Goal: Information Seeking & Learning: Learn about a topic

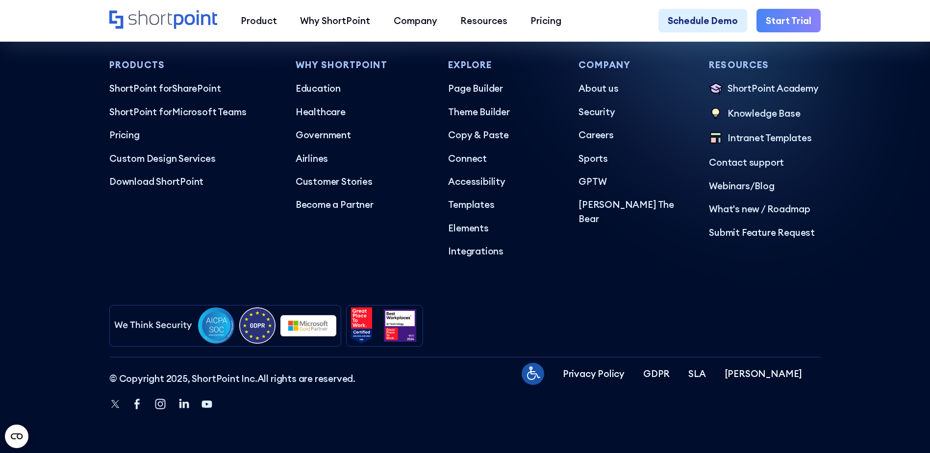
scroll to position [5851, 0]
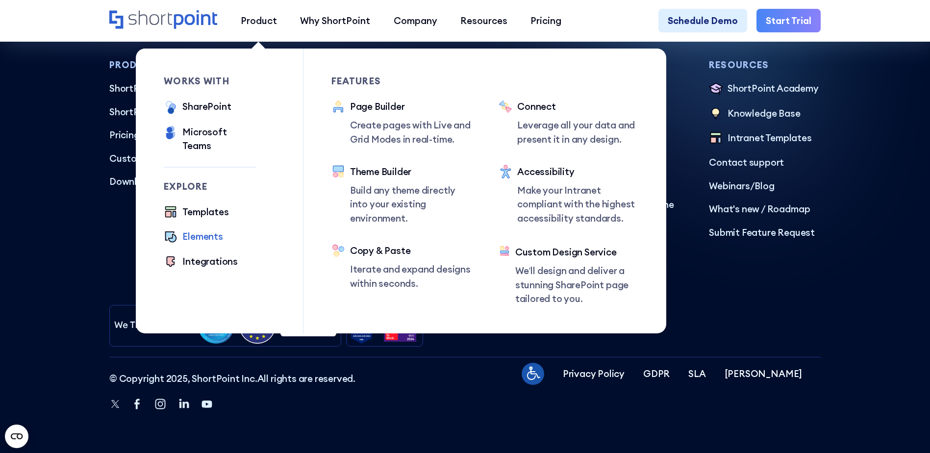
click at [198, 229] on div "Elements" at bounding box center [202, 236] width 40 height 14
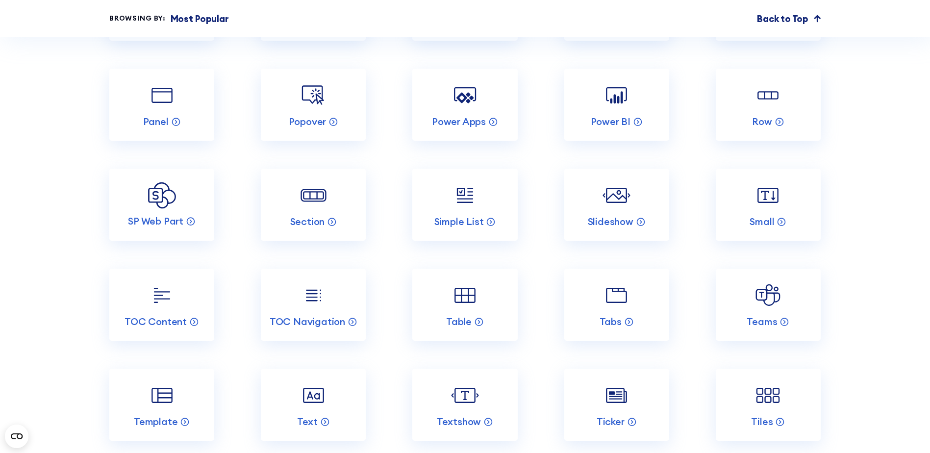
scroll to position [1920, 0]
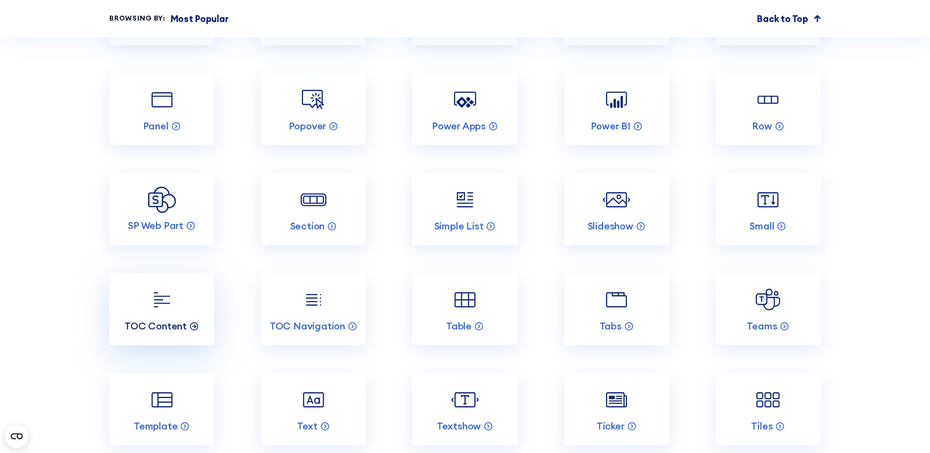
click at [171, 332] on p "TOC Content" at bounding box center [156, 326] width 62 height 13
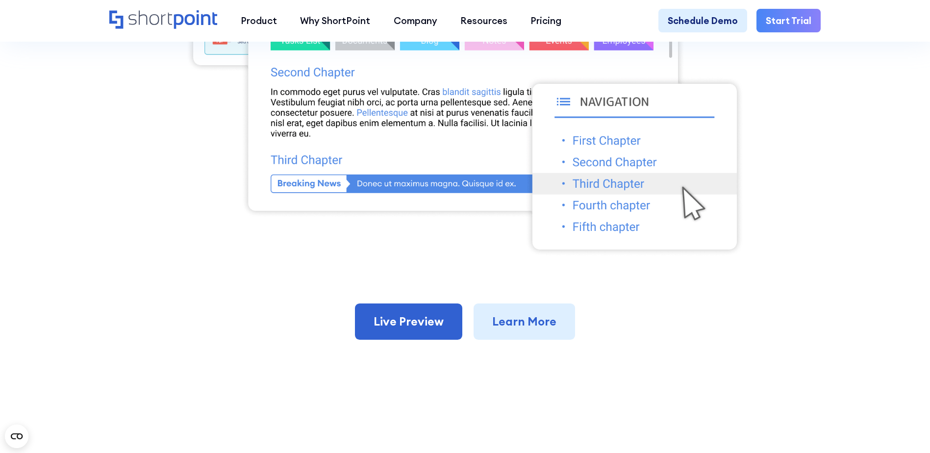
scroll to position [539, 0]
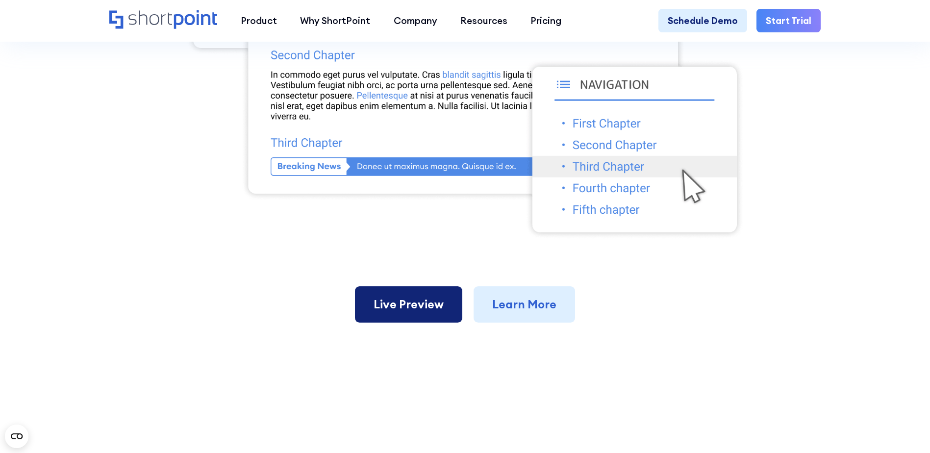
click at [404, 316] on link "Live Preview" at bounding box center [408, 304] width 107 height 36
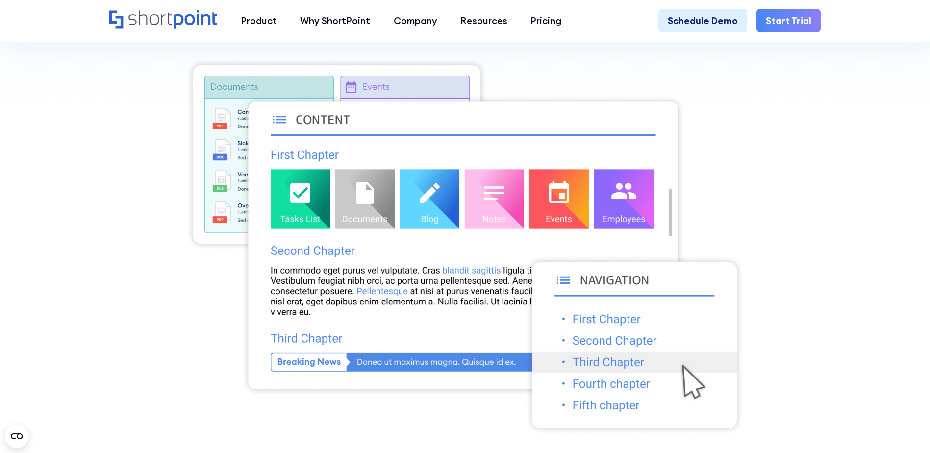
scroll to position [343, 0]
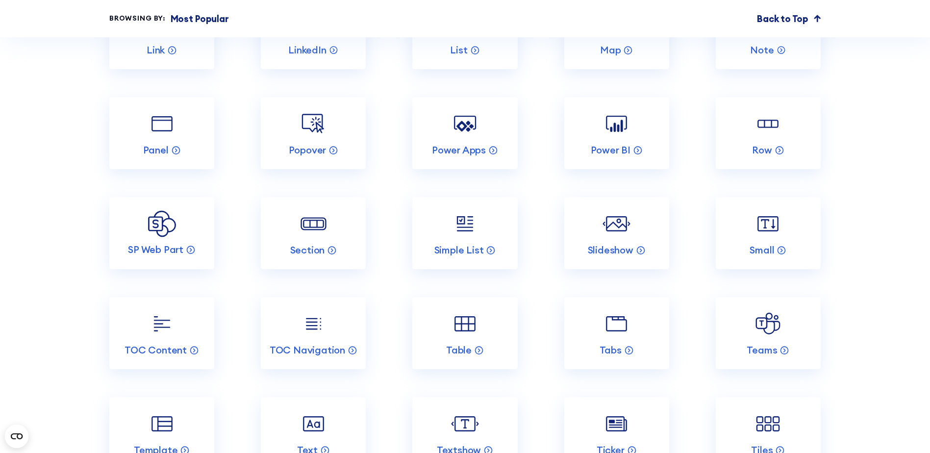
scroll to position [1961, 0]
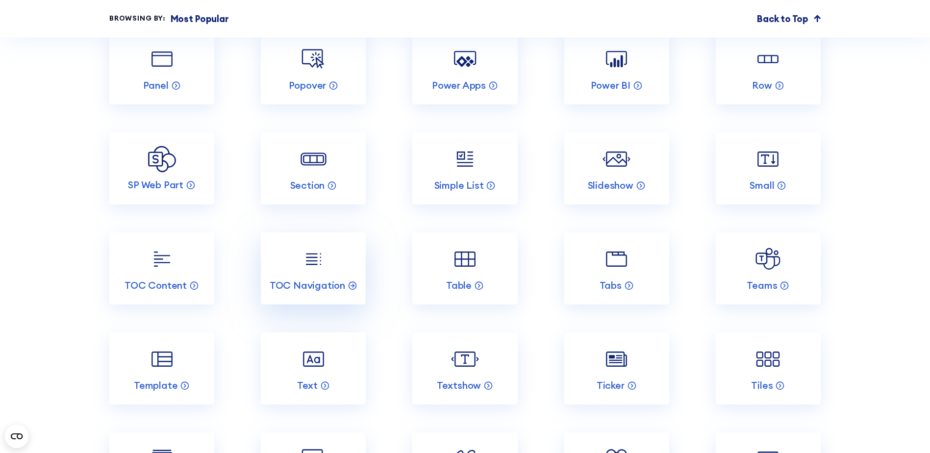
click at [310, 273] on img at bounding box center [314, 259] width 28 height 28
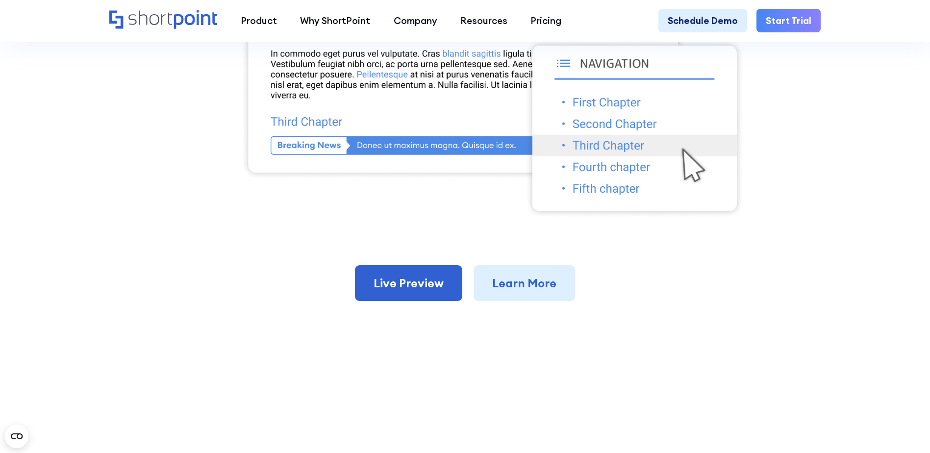
scroll to position [588, 0]
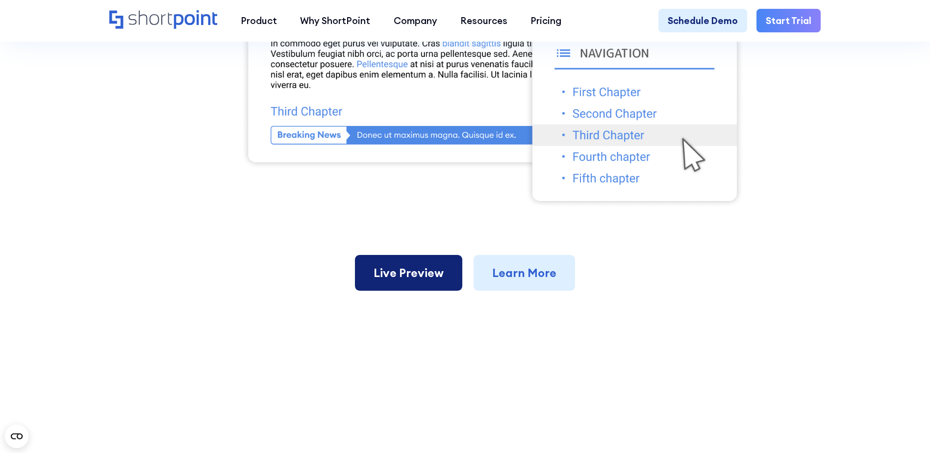
click at [418, 278] on link "Live Preview" at bounding box center [408, 273] width 107 height 36
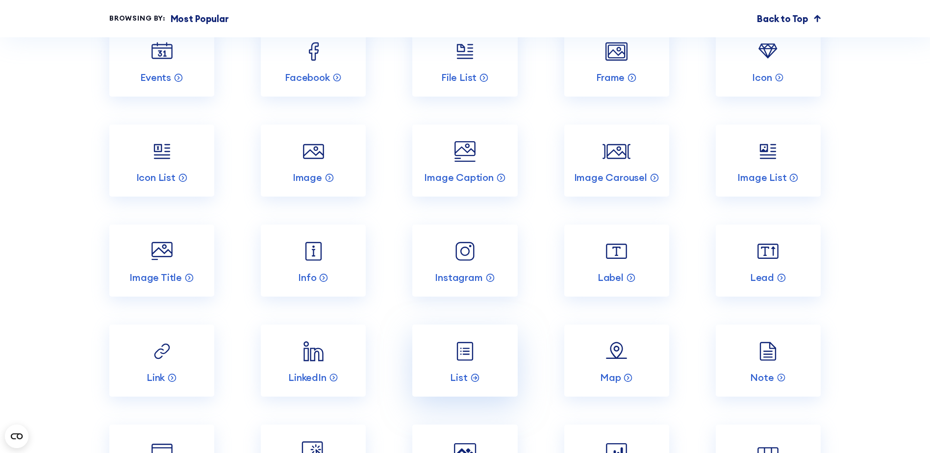
scroll to position [1765, 0]
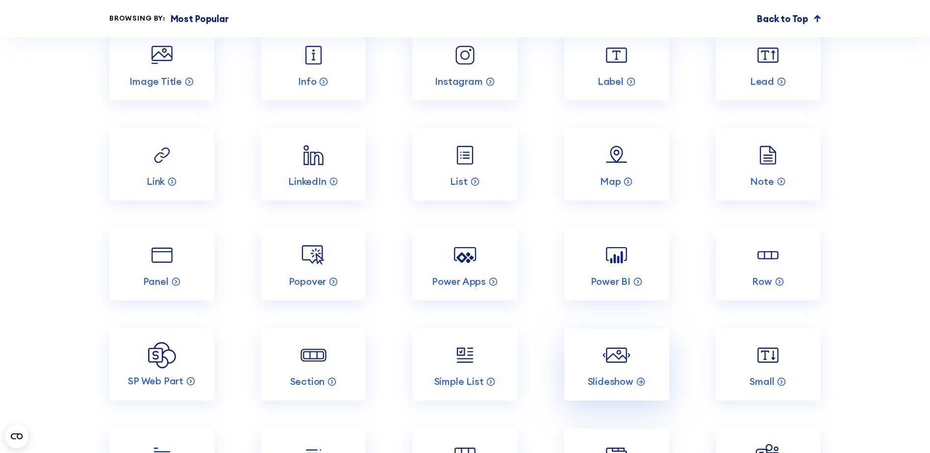
click at [625, 369] on img at bounding box center [617, 355] width 28 height 28
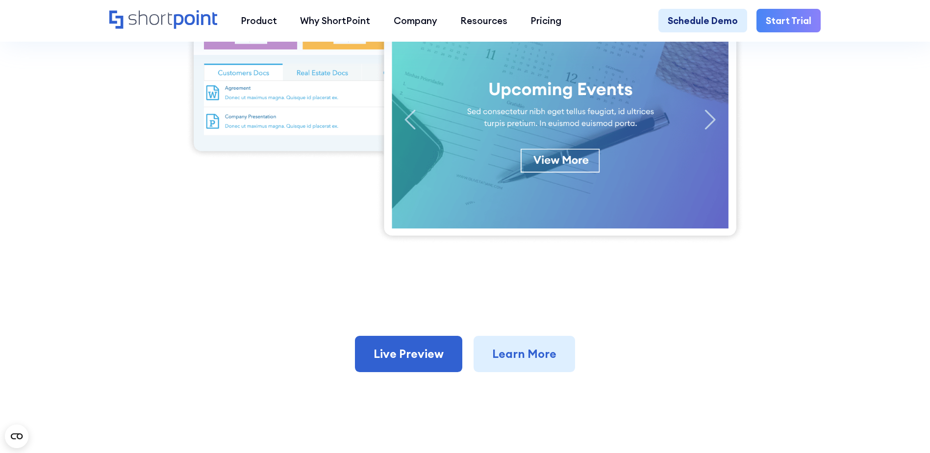
scroll to position [637, 0]
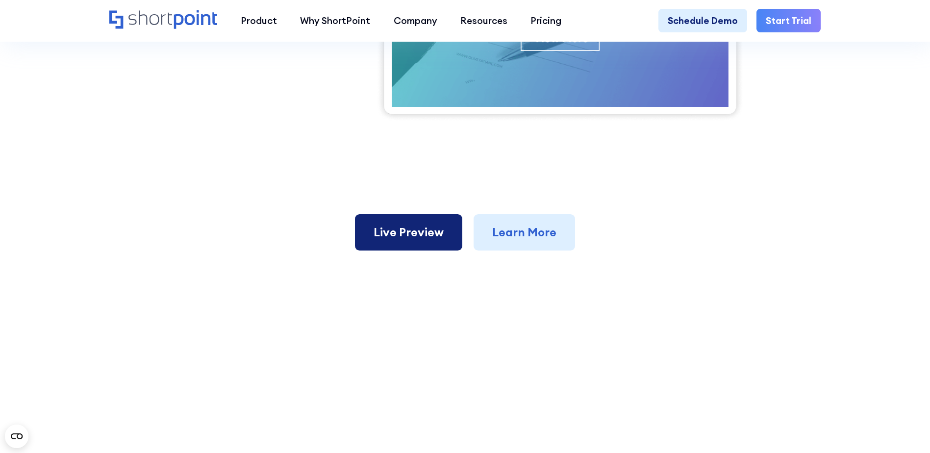
click at [391, 238] on link "Live Preview" at bounding box center [408, 232] width 107 height 36
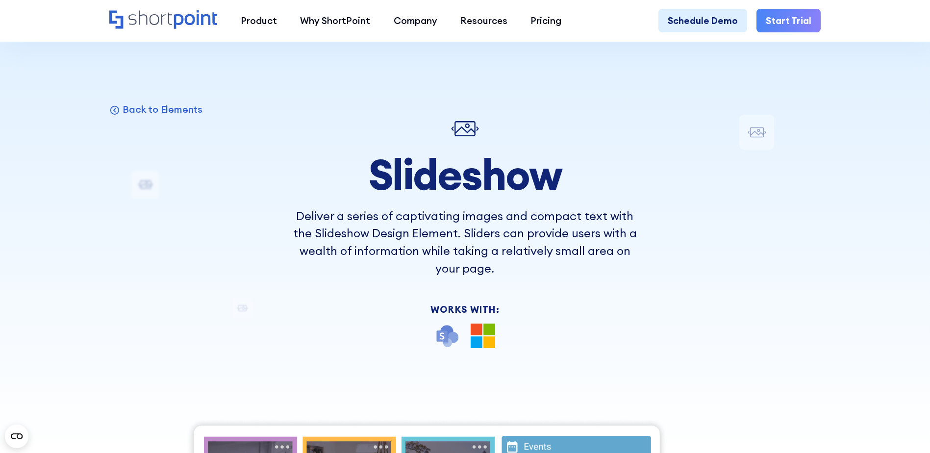
scroll to position [0, 0]
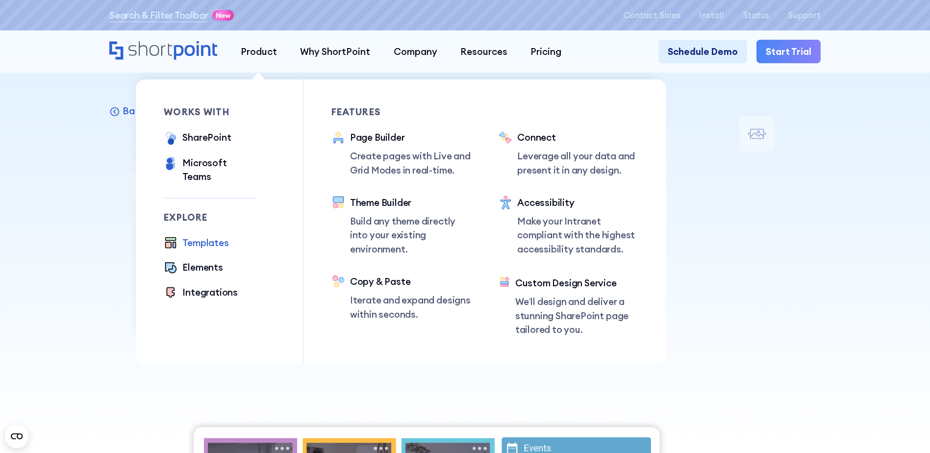
click at [194, 236] on div "Templates" at bounding box center [205, 243] width 46 height 14
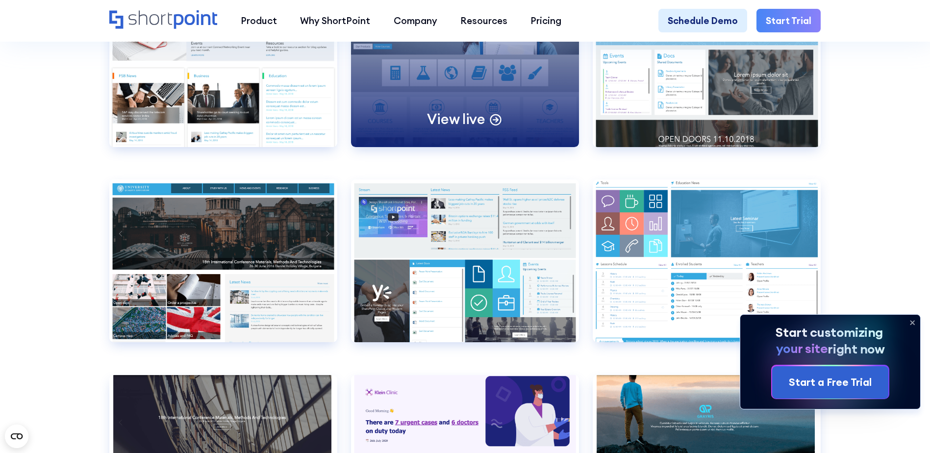
scroll to position [4559, 0]
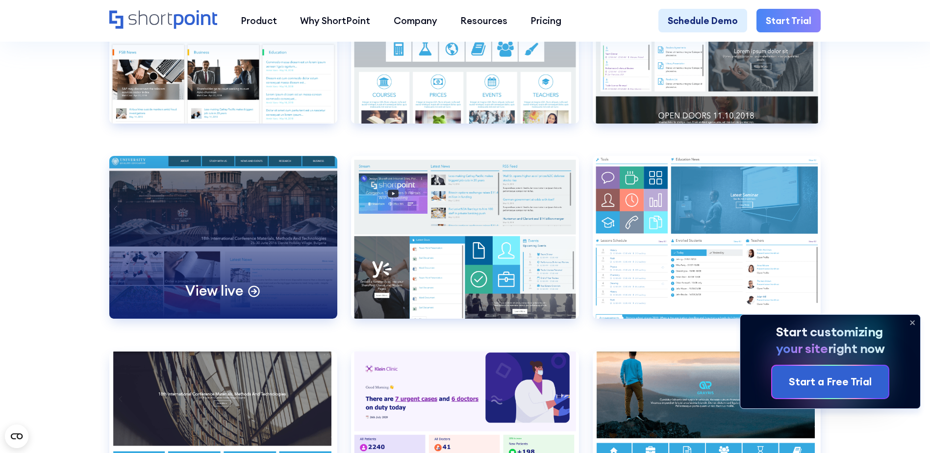
click at [185, 237] on div "View live" at bounding box center [223, 237] width 228 height 163
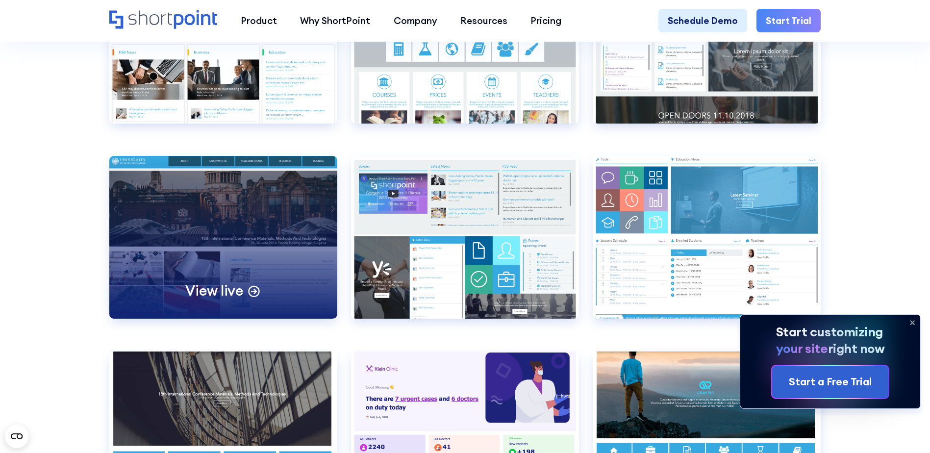
click at [241, 300] on p "View live" at bounding box center [214, 291] width 58 height 18
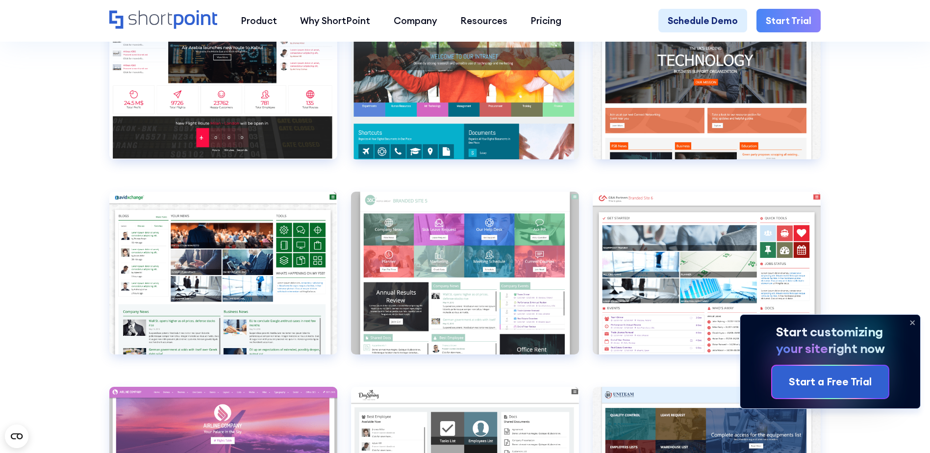
scroll to position [3677, 0]
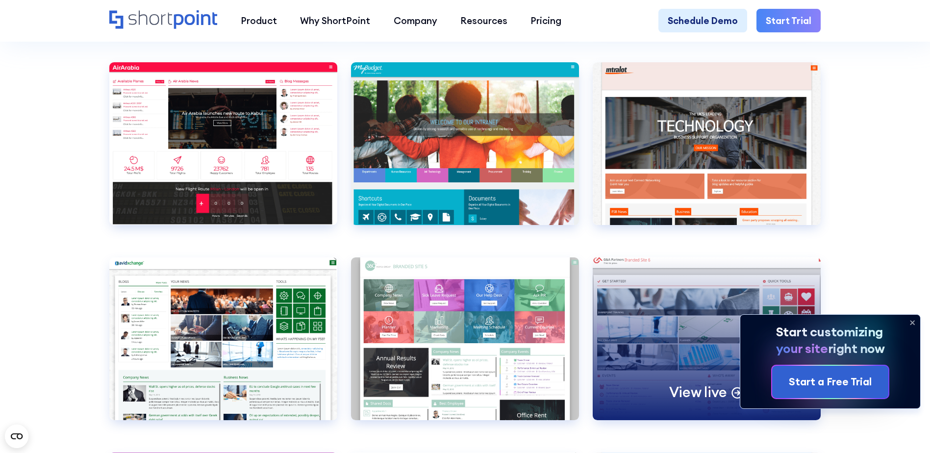
click at [692, 358] on div "View live" at bounding box center [707, 338] width 228 height 163
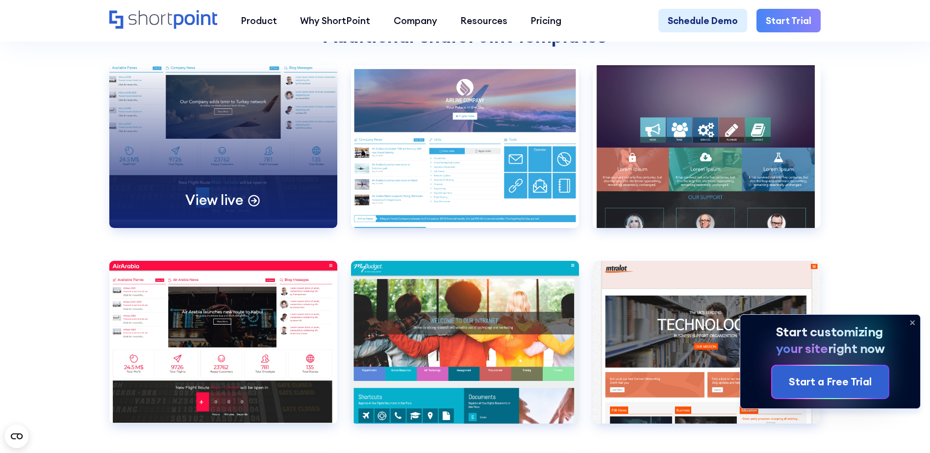
scroll to position [3432, 0]
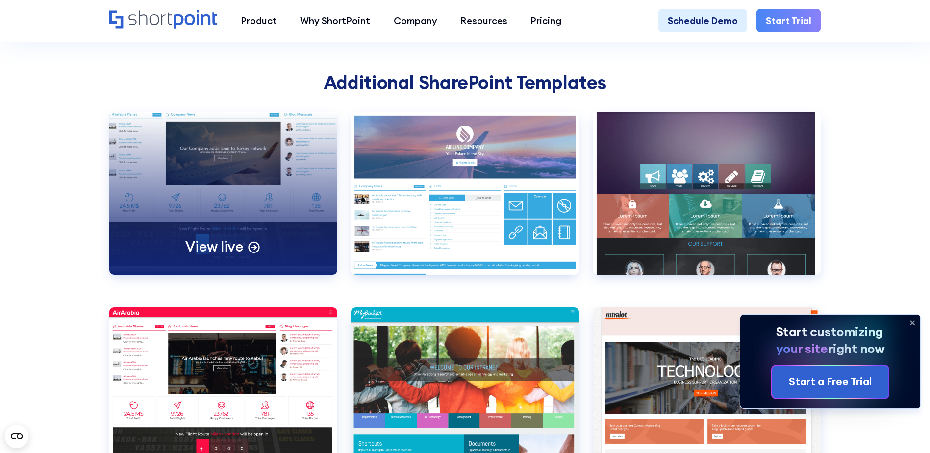
click at [155, 186] on div "View live" at bounding box center [223, 193] width 228 height 163
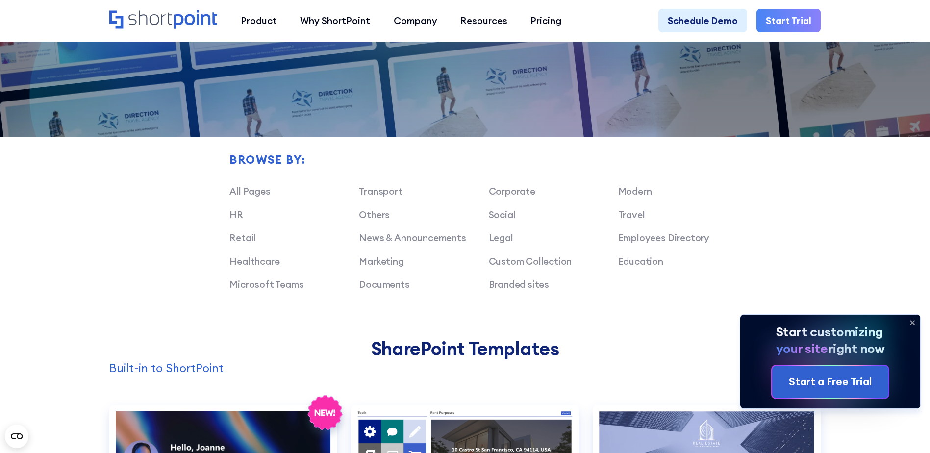
scroll to position [735, 0]
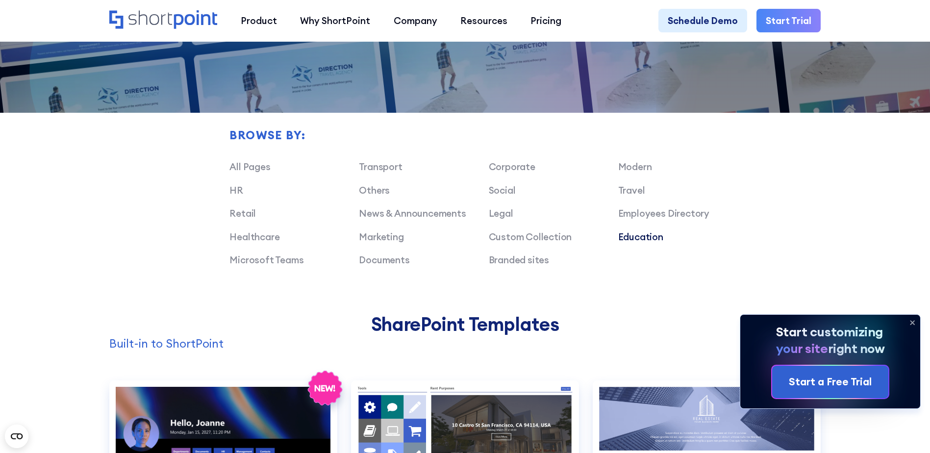
click at [651, 242] on link "Education" at bounding box center [640, 237] width 45 height 12
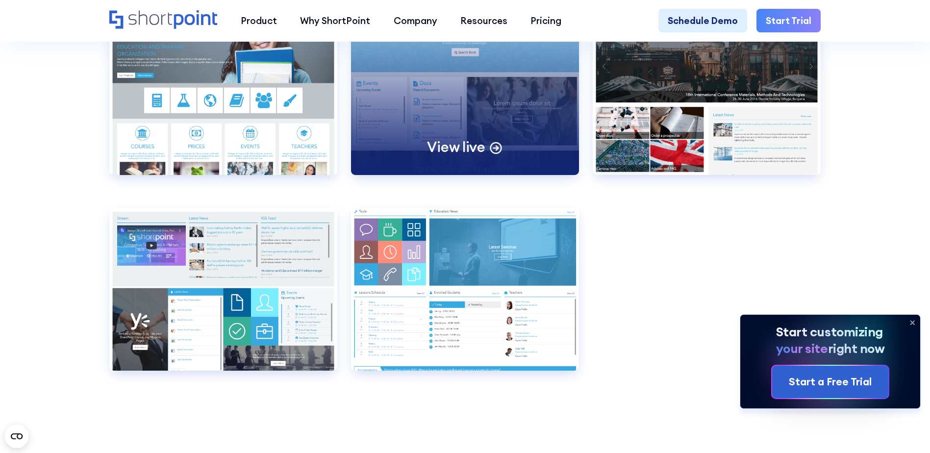
scroll to position [1226, 0]
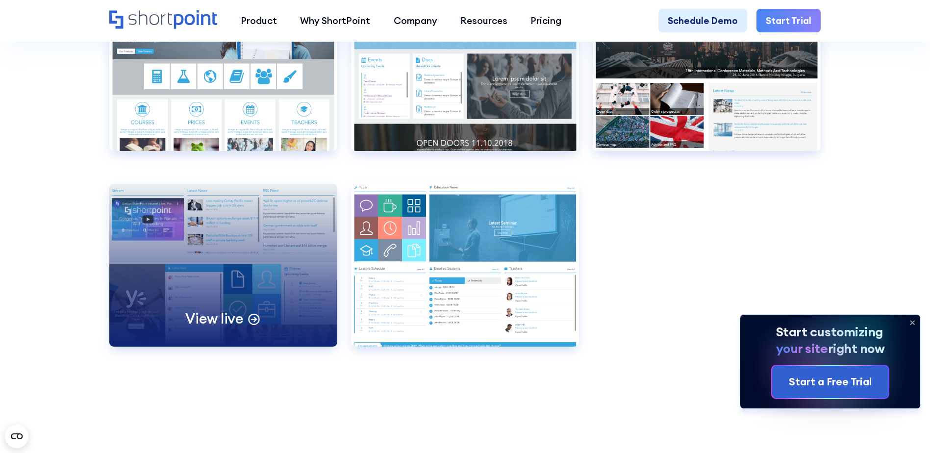
click at [235, 255] on div "View live" at bounding box center [223, 265] width 228 height 163
